Goal: Information Seeking & Learning: Learn about a topic

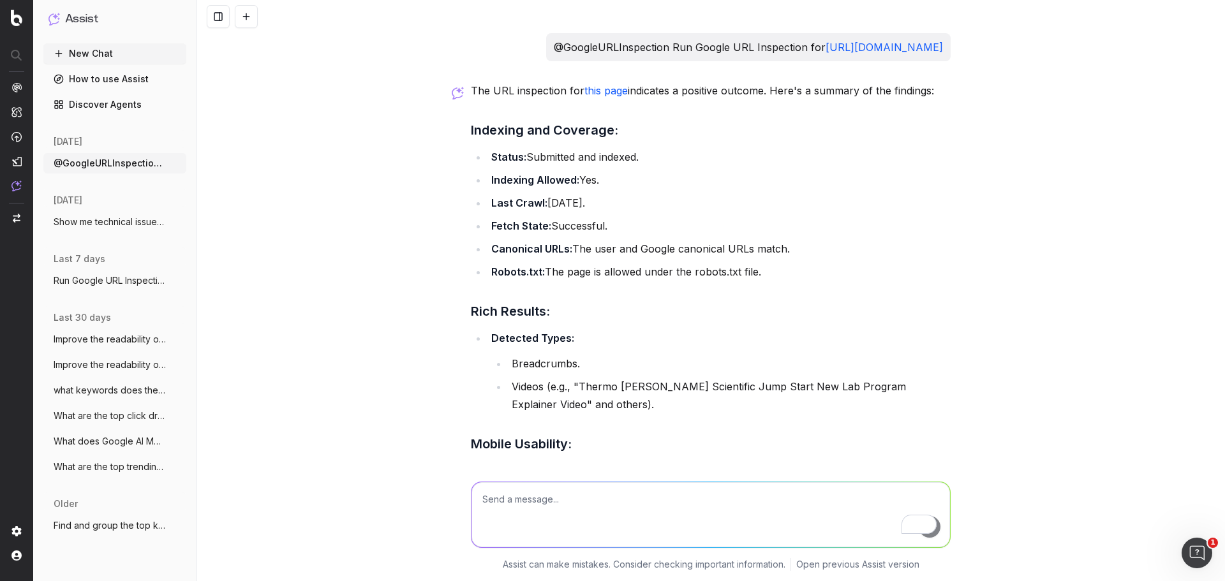
scroll to position [164, 0]
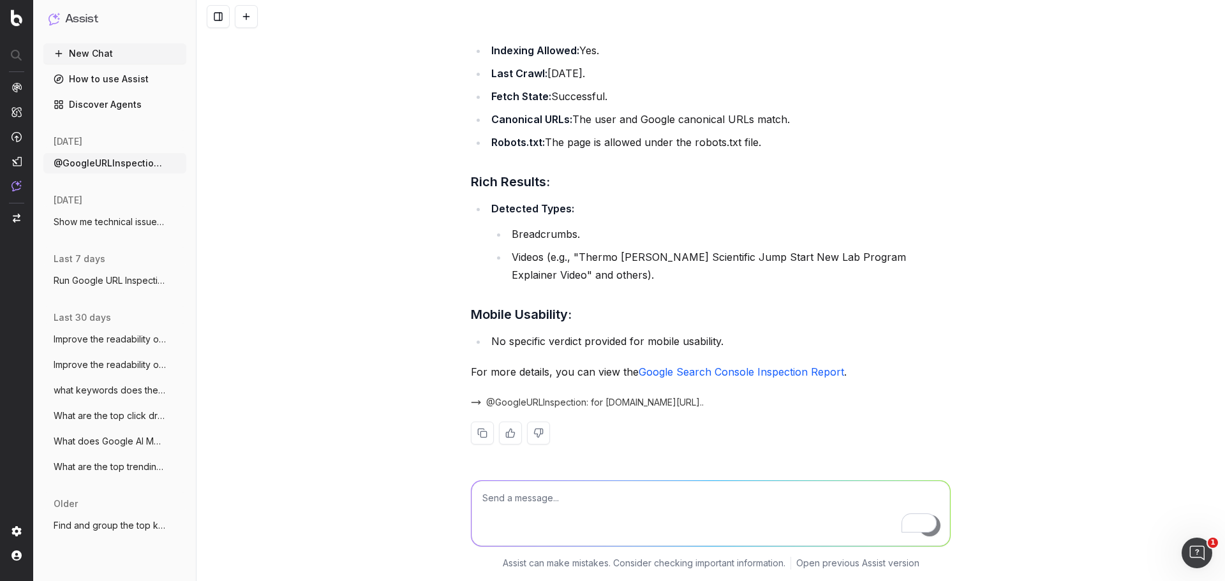
click at [530, 507] on textarea "To enrich screen reader interactions, please activate Accessibility in Grammarl…" at bounding box center [710, 513] width 478 height 65
type textarea "G"
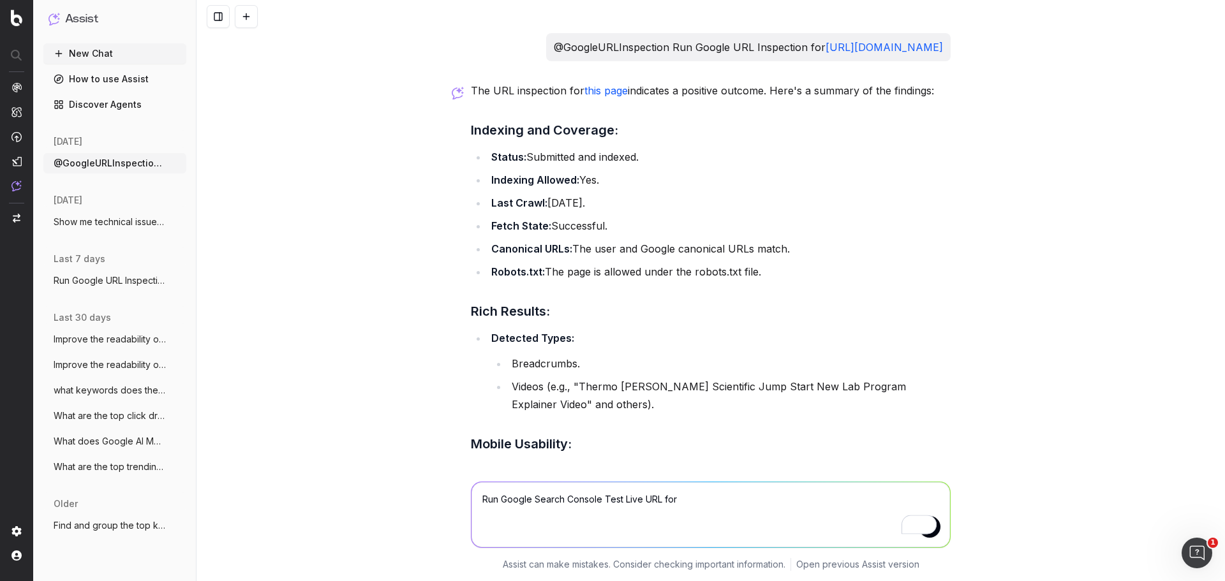
drag, startPoint x: 628, startPoint y: 82, endPoint x: 469, endPoint y: 64, distance: 159.8
click at [546, 61] on div "@GoogleURLInspection Run Google URL Inspection for [URL][DOMAIN_NAME]" at bounding box center [748, 47] width 404 height 28
copy link "[URL][DOMAIN_NAME]"
click at [688, 508] on textarea "Run Google Search Console Test Live URL for" at bounding box center [710, 514] width 478 height 65
paste textarea "[URL][DOMAIN_NAME]"
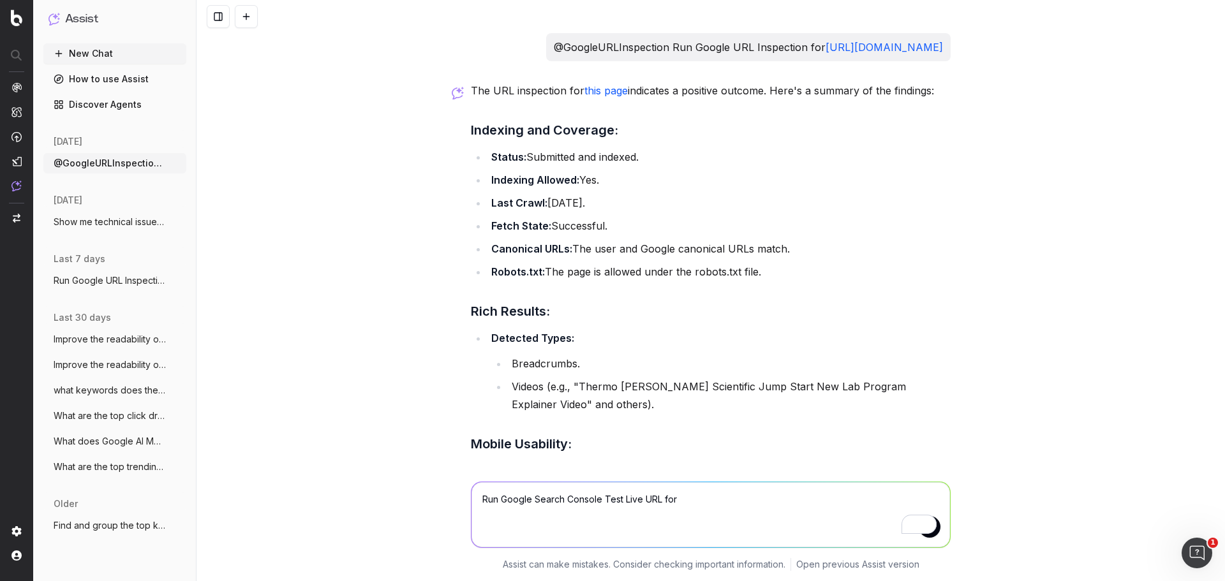
type textarea "Run Google Search Console Test Live URL for [URL][DOMAIN_NAME]"
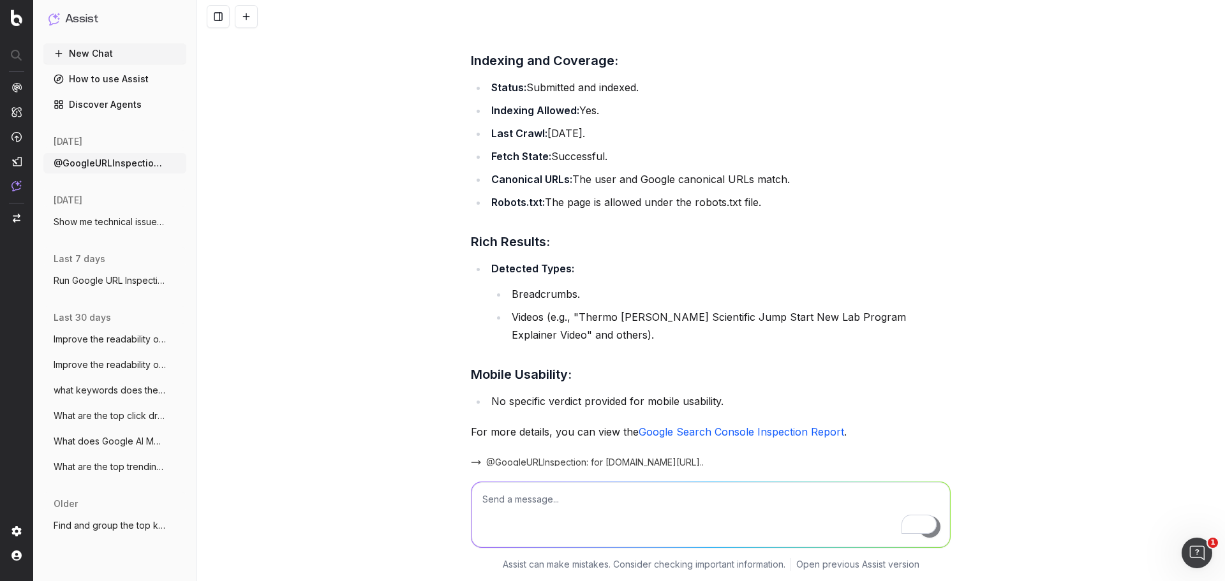
scroll to position [388, 0]
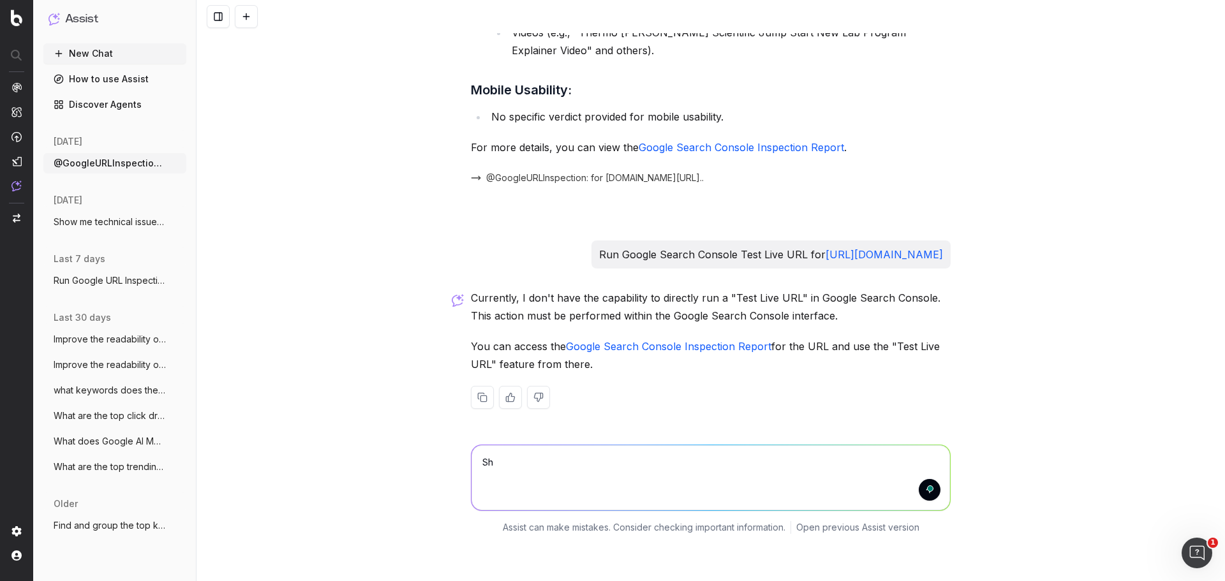
type textarea "S"
type textarea "C"
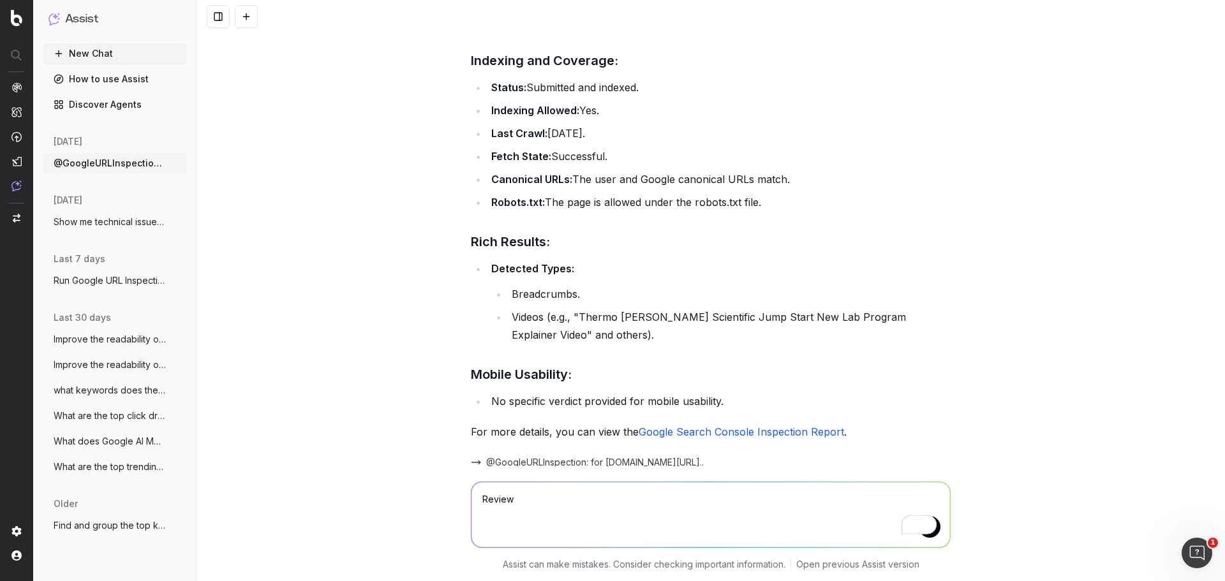
scroll to position [6, 0]
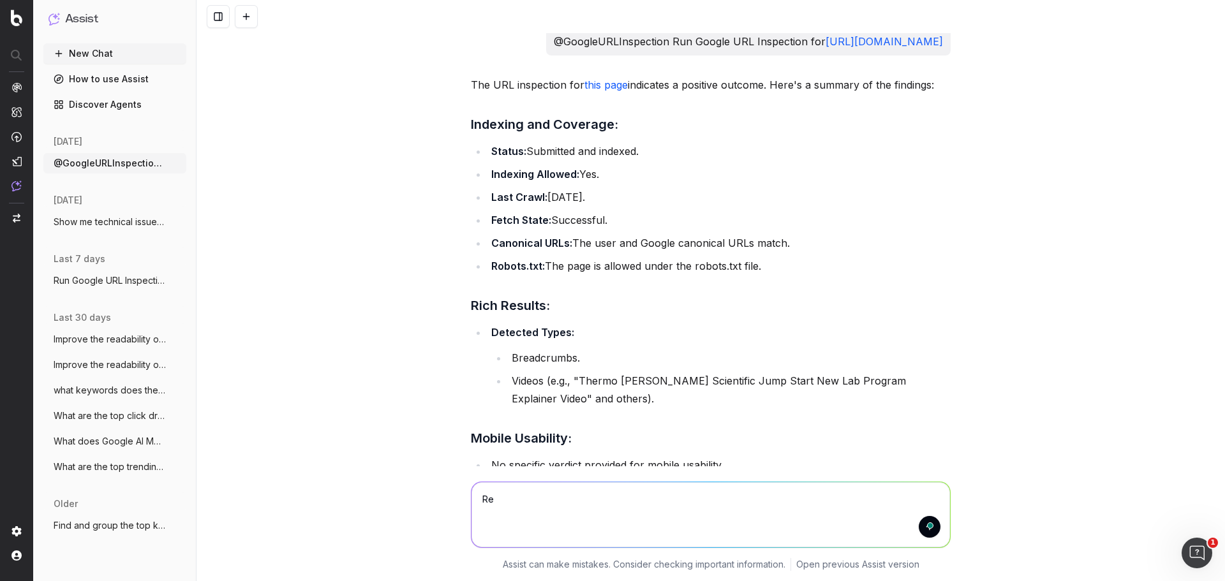
type textarea "R"
paste textarea "[URL][DOMAIN_NAME]"
type textarea "Identify JavaScript issues for [URL][DOMAIN_NAME]"
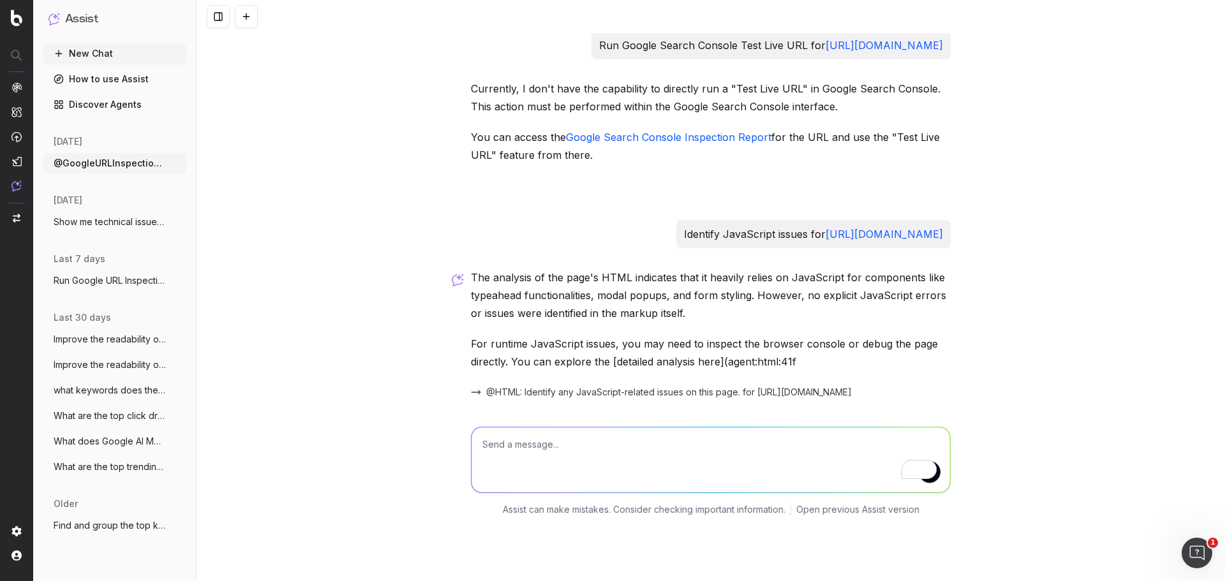
scroll to position [641, 0]
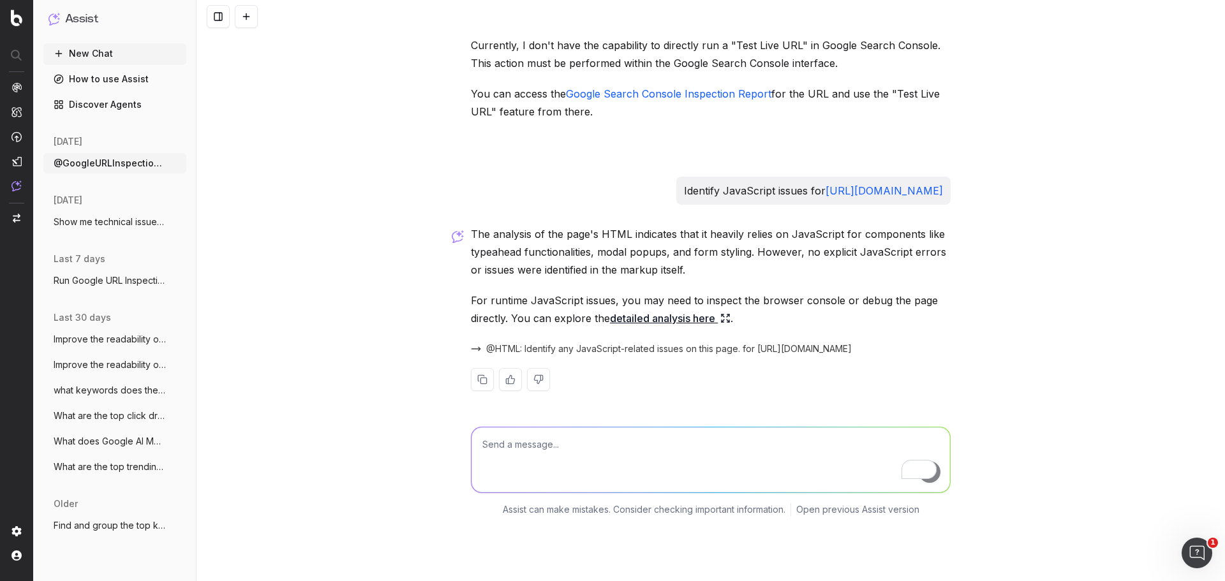
click at [668, 355] on span "@HTML: Identify any JavaScript-related issues on this page. for [URL][DOMAIN_NA…" at bounding box center [668, 348] width 365 height 13
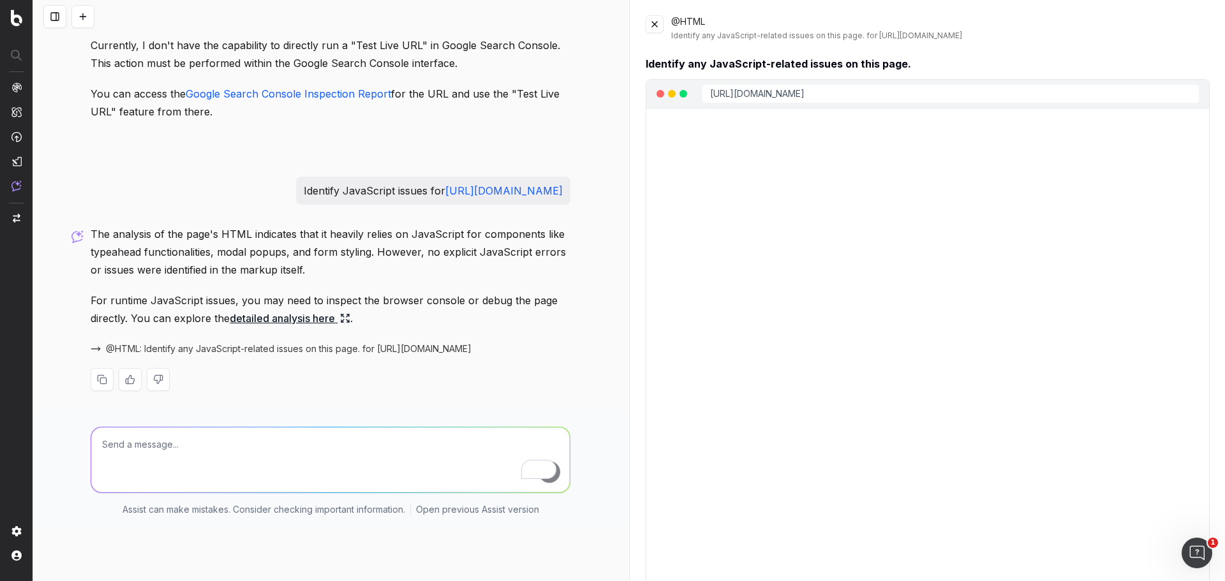
click at [328, 327] on link "detailed analysis here" at bounding box center [290, 318] width 121 height 18
click at [327, 327] on link "detailed analysis here" at bounding box center [290, 318] width 121 height 18
click at [290, 355] on span "@HTML: Identify any JavaScript-related issues on this page. for [URL][DOMAIN_NA…" at bounding box center [288, 348] width 365 height 13
click at [163, 492] on textarea "To enrich screen reader interactions, please activate Accessibility in Grammarl…" at bounding box center [330, 459] width 478 height 65
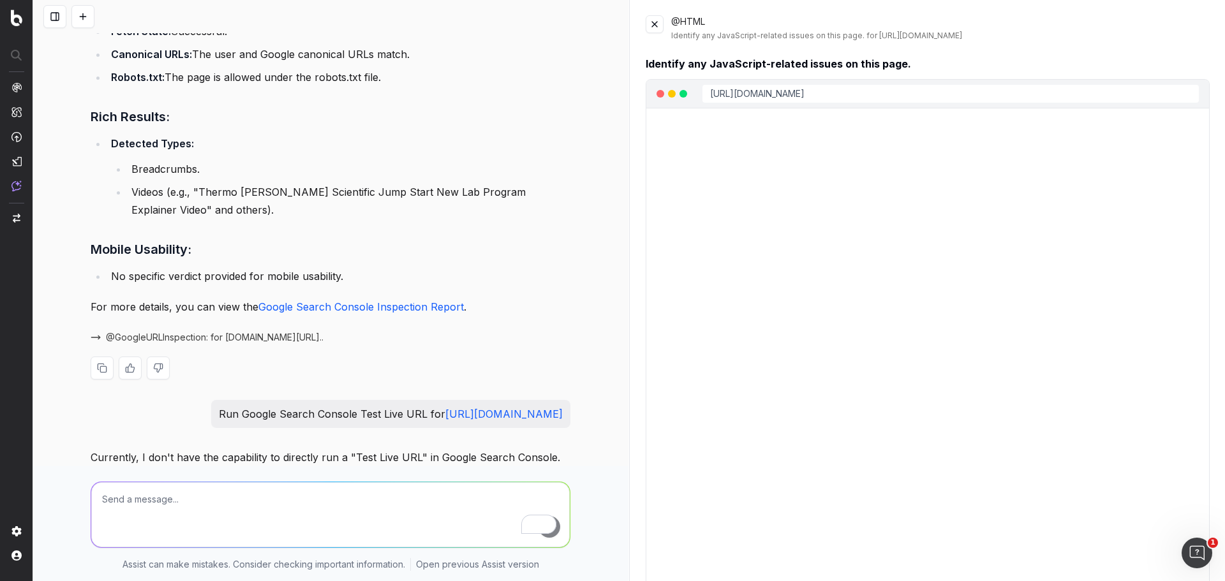
scroll to position [3, 0]
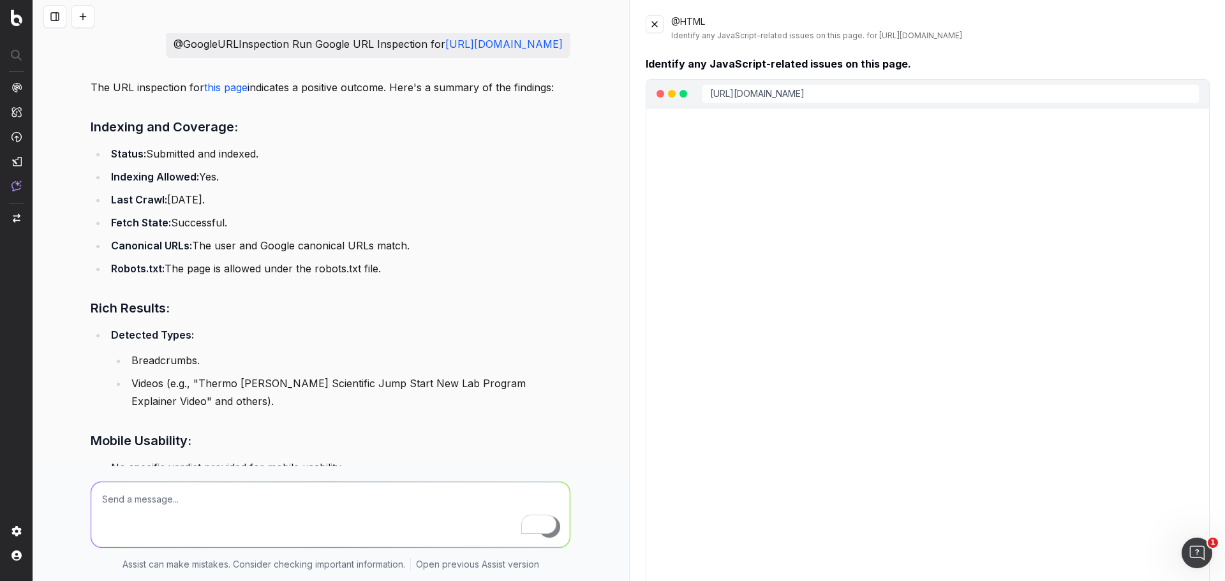
drag, startPoint x: 280, startPoint y: 188, endPoint x: 164, endPoint y: 196, distance: 116.4
click at [136, 163] on li "Status: Submitted and indexed." at bounding box center [338, 154] width 463 height 18
click at [19, 181] on img at bounding box center [16, 185] width 10 height 11
click at [89, 24] on button at bounding box center [82, 16] width 23 height 23
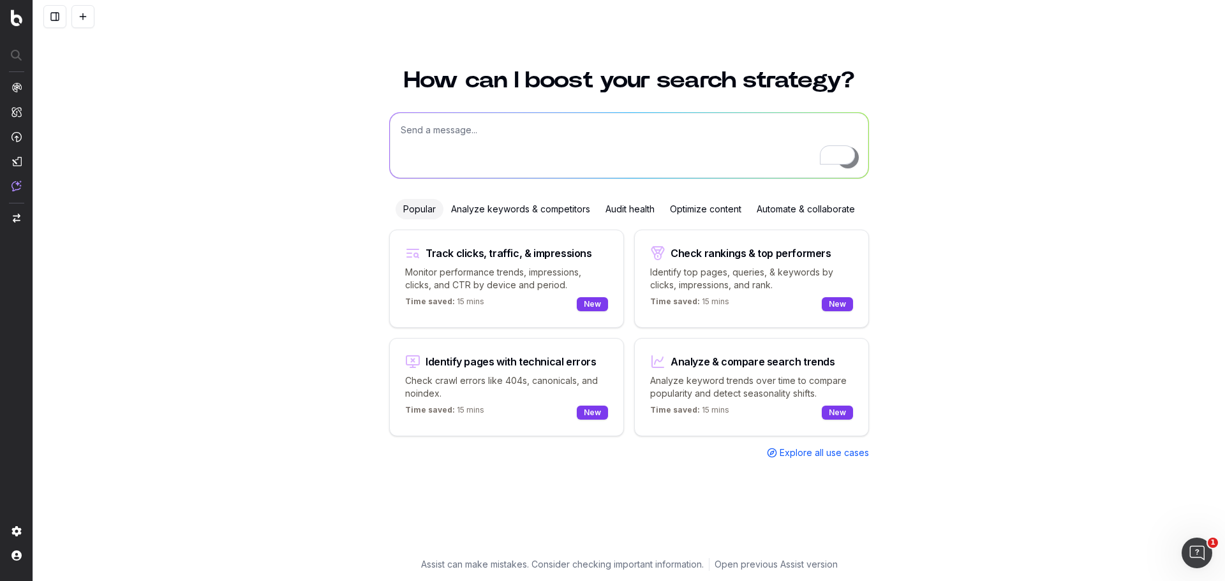
click at [508, 141] on textarea "To enrich screen reader interactions, please activate Accessibility in Grammarl…" at bounding box center [629, 145] width 478 height 65
click at [528, 213] on div "Analyze keywords & competitors" at bounding box center [520, 209] width 154 height 20
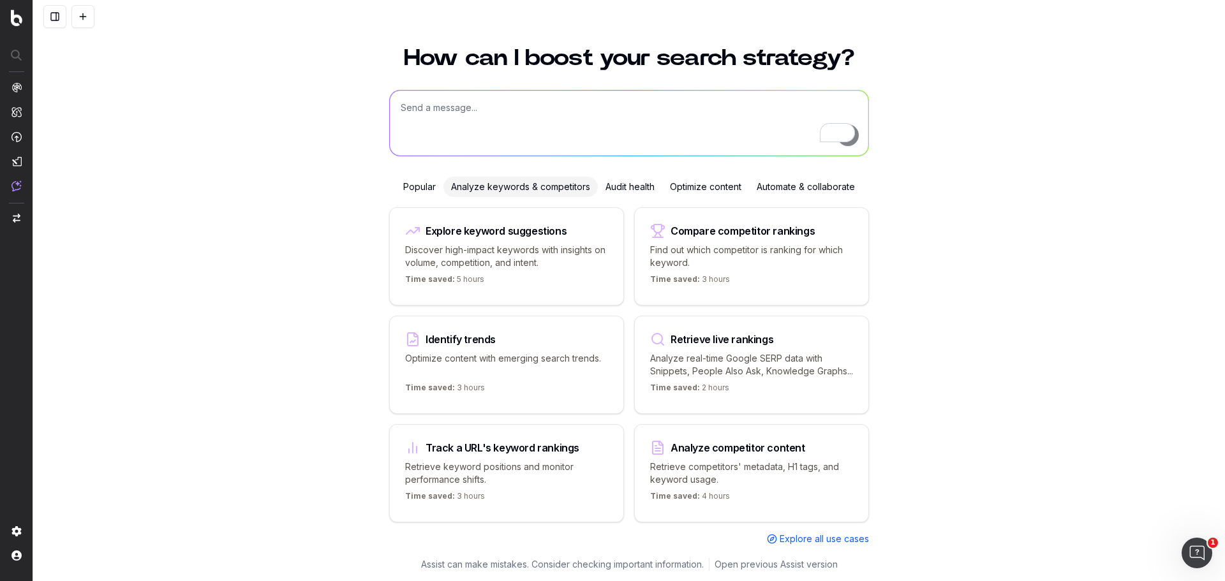
click at [536, 120] on textarea "To enrich screen reader interactions, please activate Accessibility in Grammarl…" at bounding box center [629, 123] width 478 height 65
type textarea "W"
paste textarea "[URL][DOMAIN_NAME]"
drag, startPoint x: 520, startPoint y: 93, endPoint x: 345, endPoint y: 93, distance: 175.4
click at [345, 93] on div "How can I boost your search strategy? Show me the structured data for [URL][DOM…" at bounding box center [628, 306] width 1191 height 550
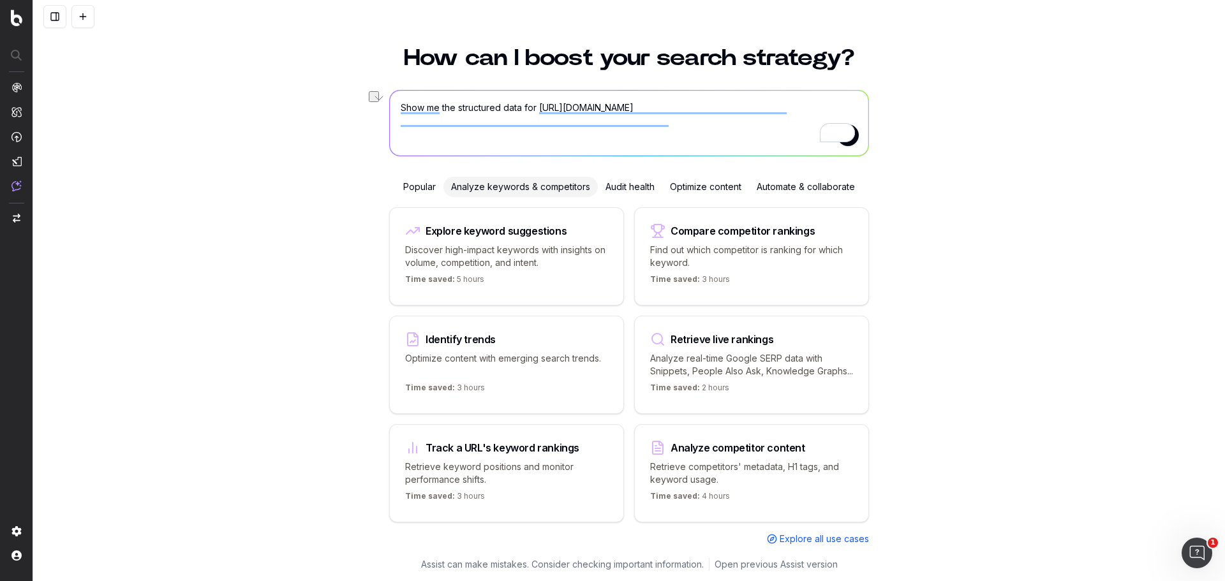
paste textarea "Extract the structured data from"
click at [395, 91] on textarea "Extract the structured data from [URL][DOMAIN_NAME]" at bounding box center [629, 123] width 478 height 65
paste textarea "@HTMLStructuredData"
type textarea "@HTMLStructuredData Extract the structured data from [URL][DOMAIN_NAME]"
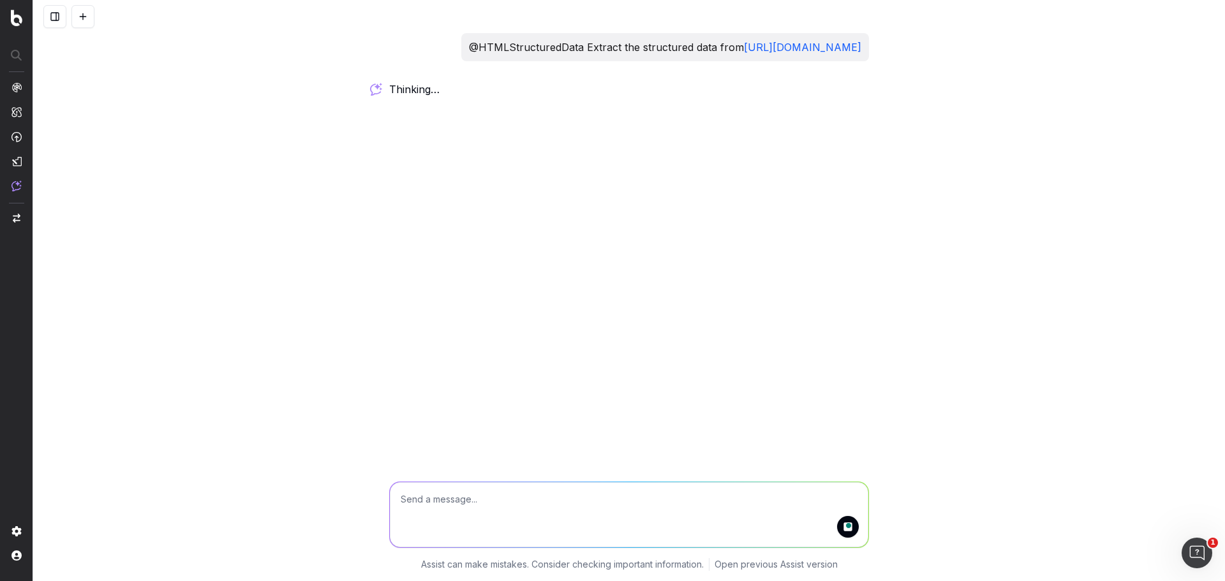
scroll to position [0, 0]
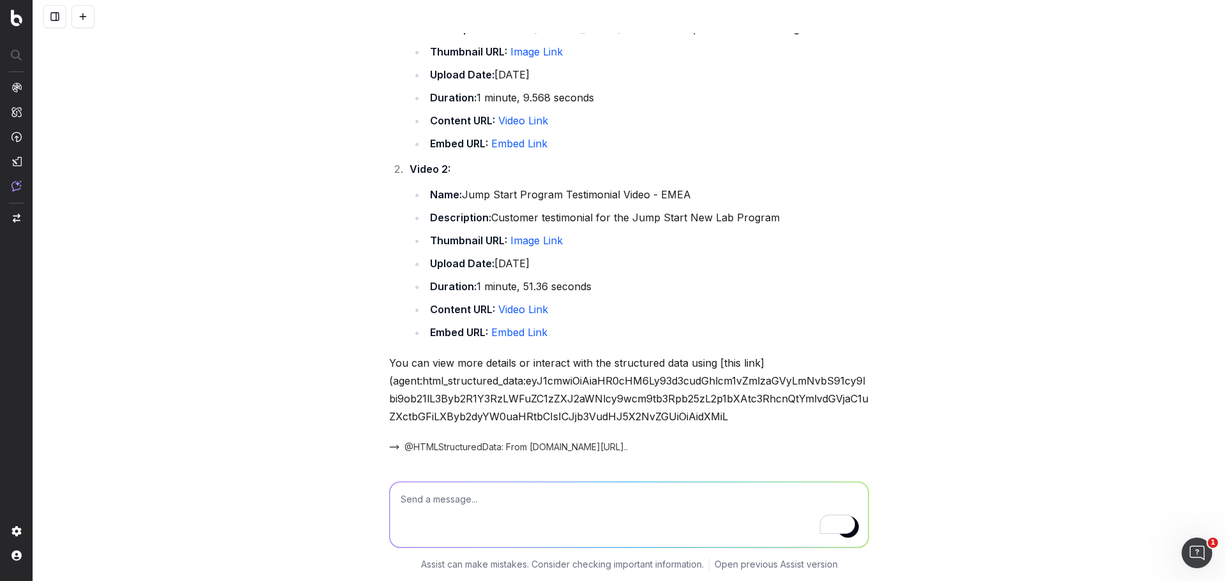
scroll to position [167, 0]
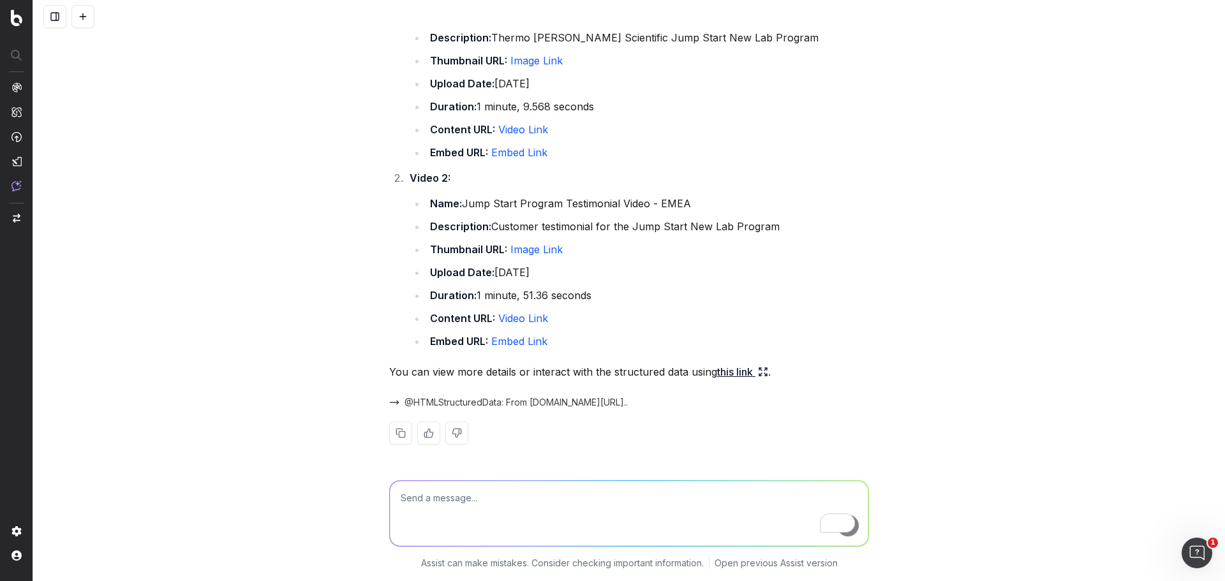
click at [732, 371] on link "this link" at bounding box center [742, 372] width 51 height 18
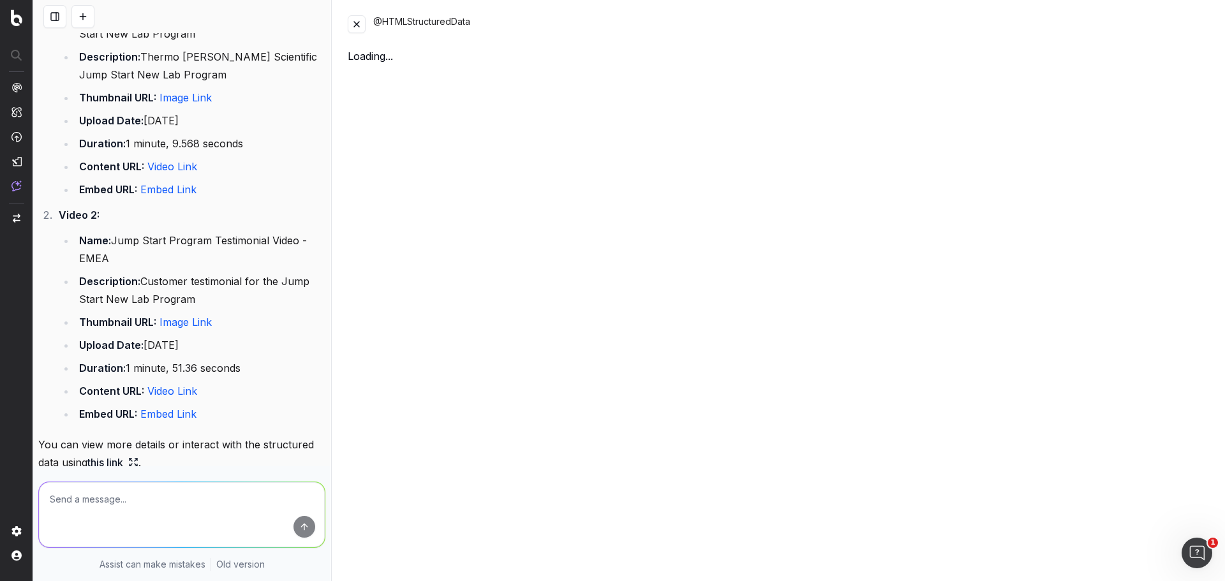
scroll to position [221, 0]
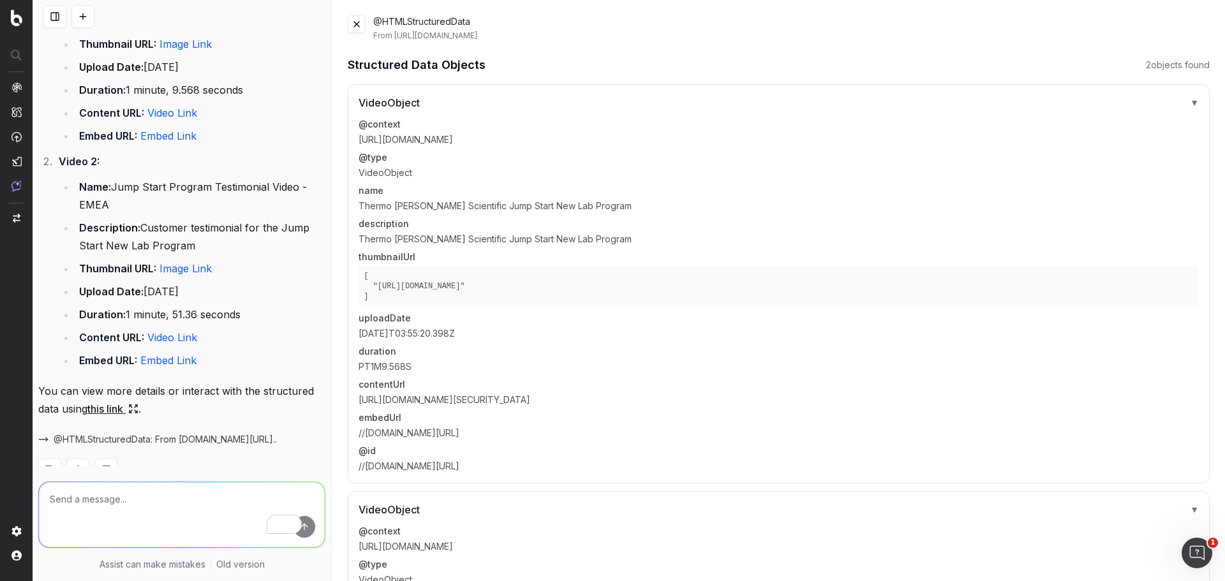
click at [1189, 103] on span "▼" at bounding box center [1193, 102] width 9 height 13
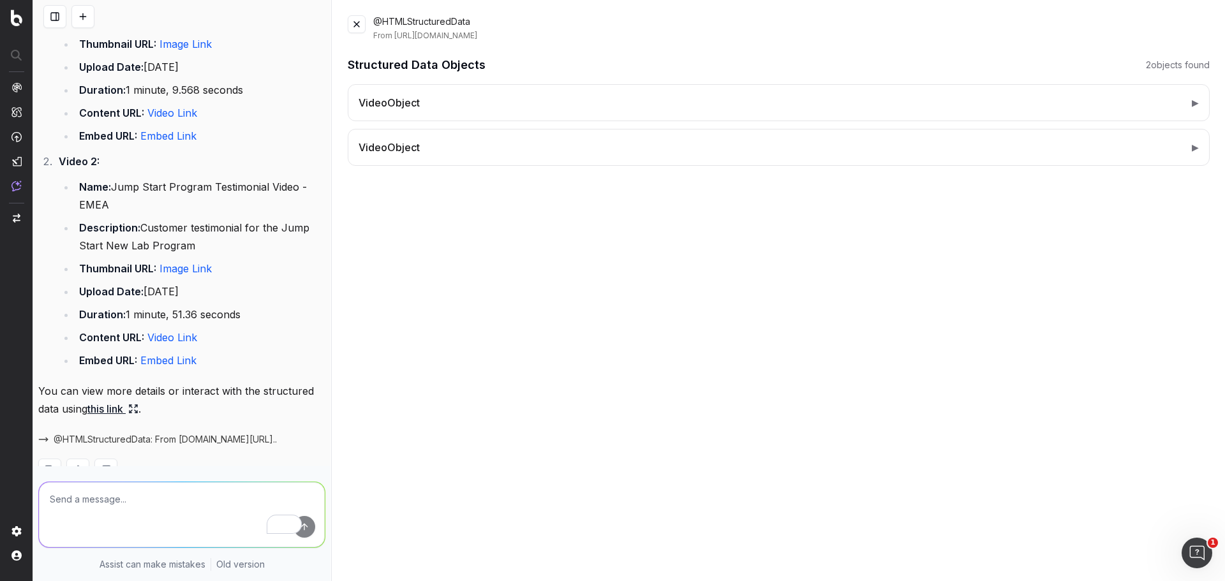
click at [1189, 153] on button "VideoObject ▶" at bounding box center [778, 147] width 840 height 15
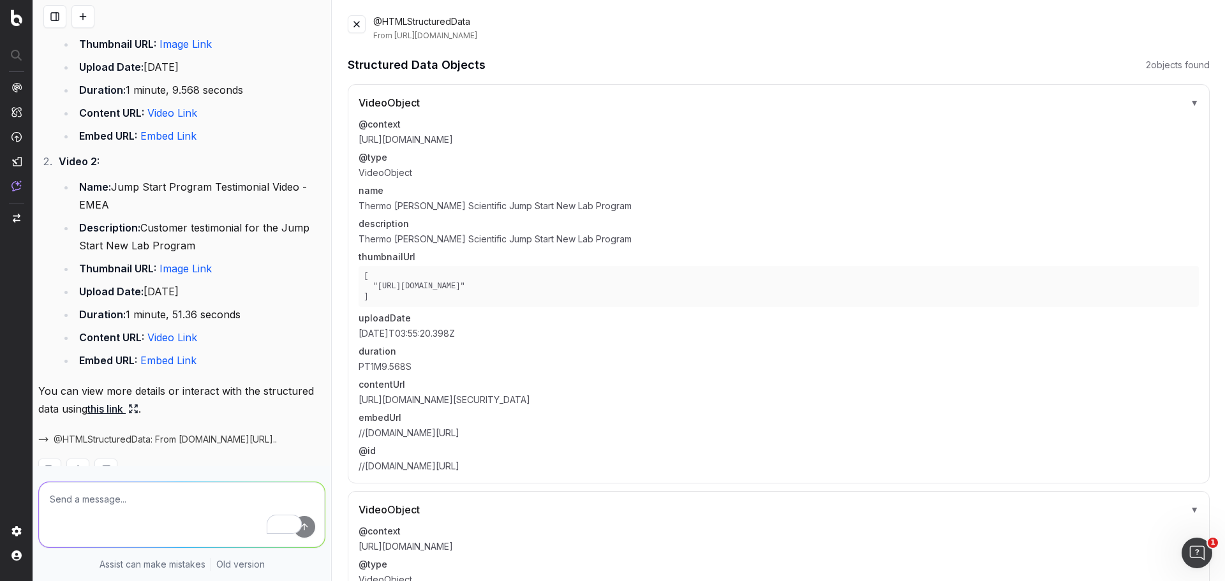
click at [1189, 153] on div "VideoObject ▼ @context [URL][DOMAIN_NAME] @type VideoObject name Thermo [PERSON…" at bounding box center [779, 283] width 862 height 399
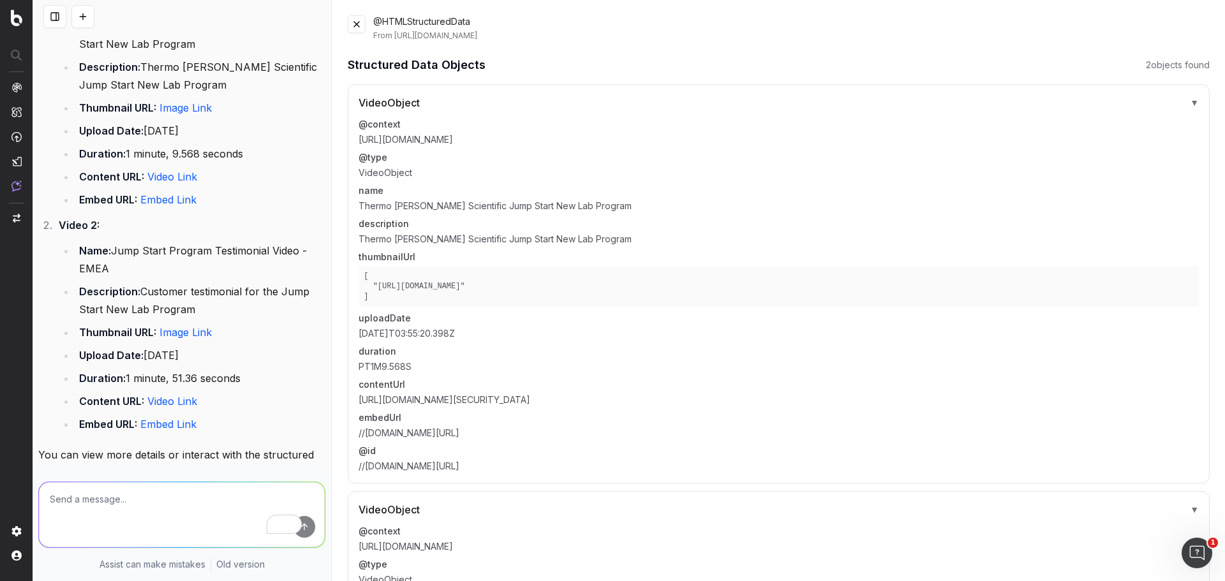
scroll to position [0, 0]
